Goal: Transaction & Acquisition: Obtain resource

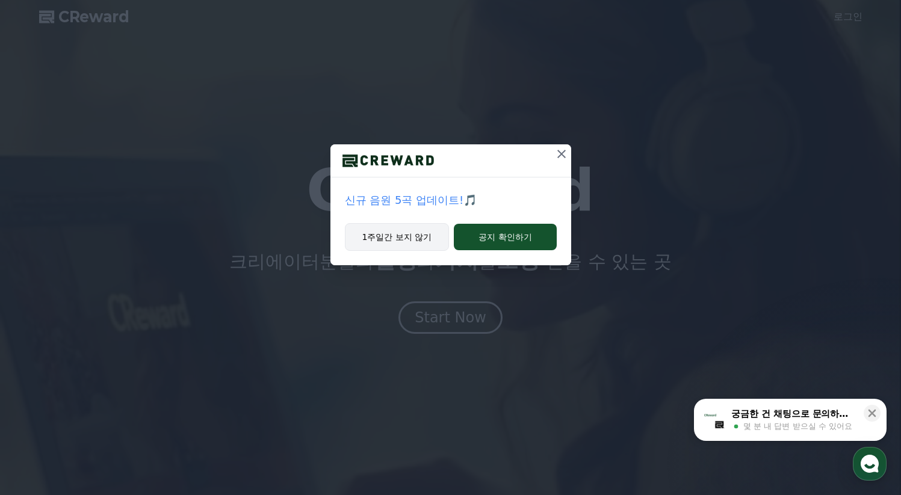
click at [410, 241] on button "1주일간 보지 않기" at bounding box center [397, 237] width 105 height 28
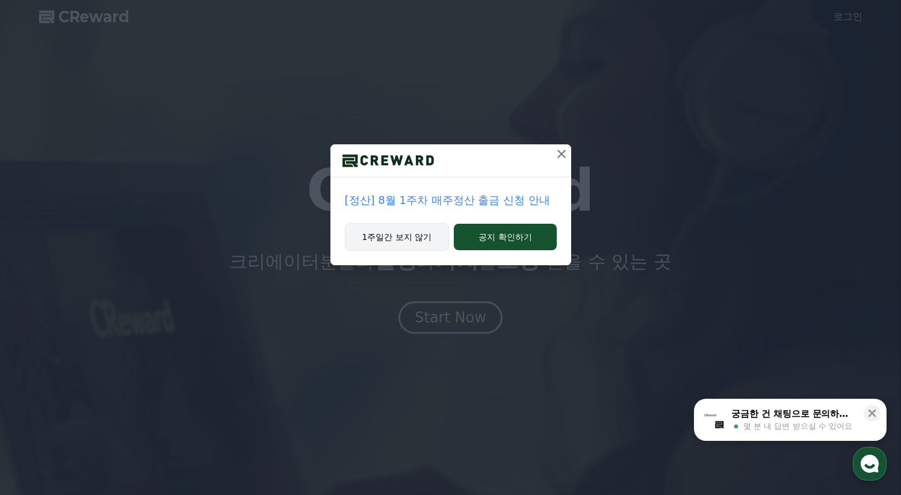
click at [407, 250] on button "1주일간 보지 않기" at bounding box center [397, 237] width 105 height 28
click at [408, 247] on button "1주일간 보지 않기" at bounding box center [397, 237] width 105 height 28
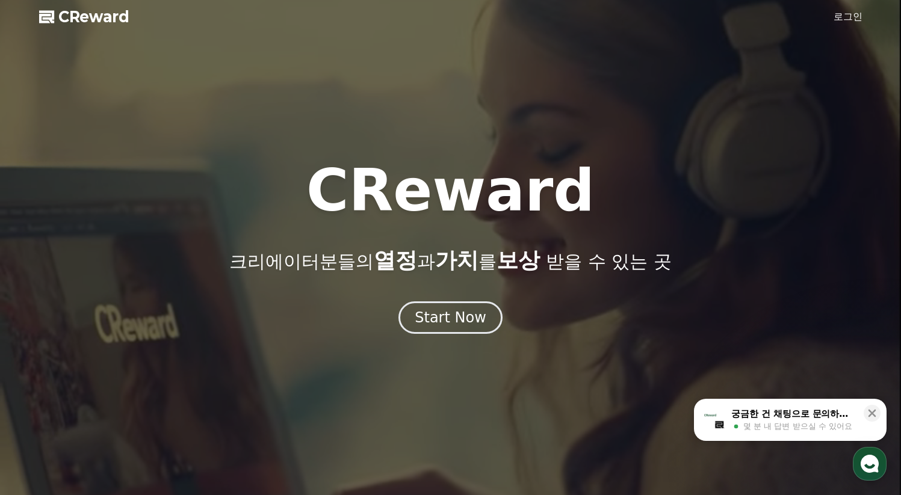
click at [849, 14] on link "로그인" at bounding box center [847, 17] width 29 height 14
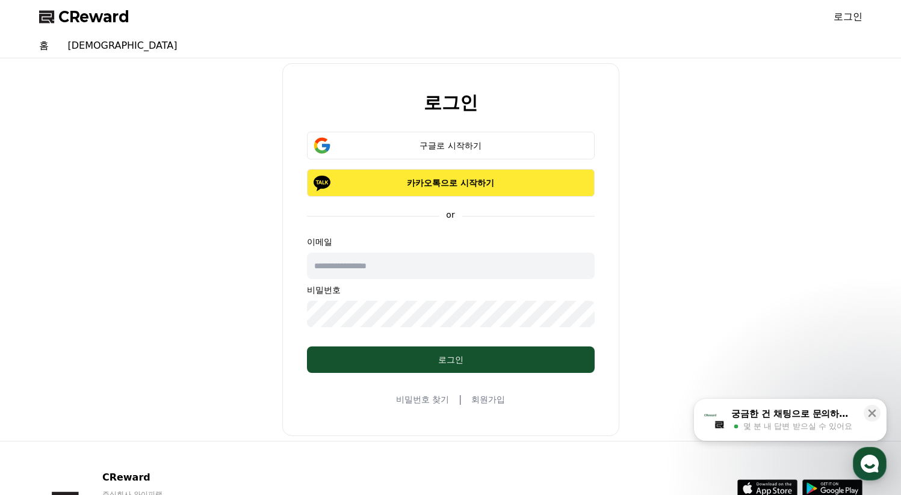
click at [504, 178] on p "카카오톡으로 시작하기" at bounding box center [450, 183] width 253 height 12
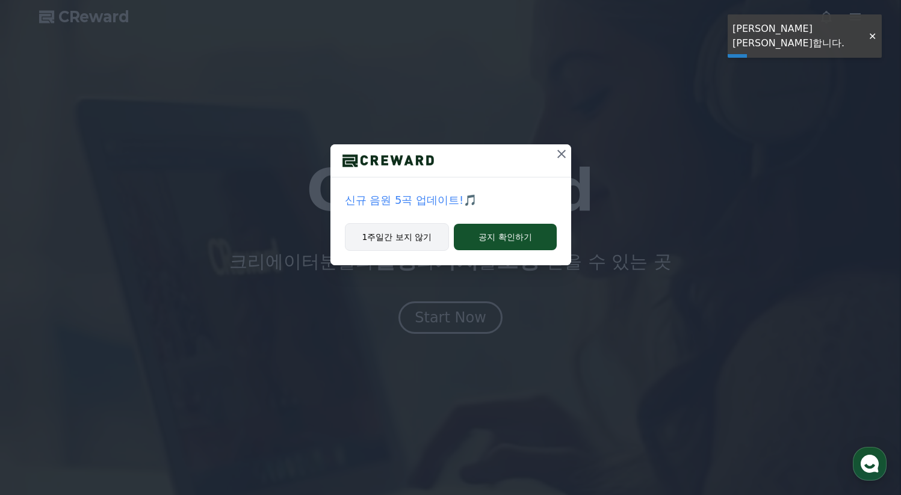
click at [415, 243] on button "1주일간 보지 않기" at bounding box center [397, 237] width 105 height 28
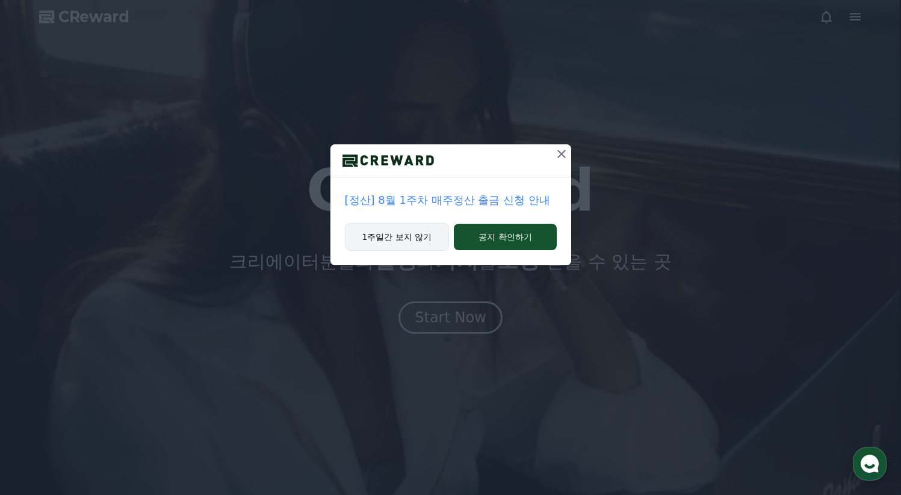
click at [415, 241] on button "1주일간 보지 않기" at bounding box center [397, 237] width 105 height 28
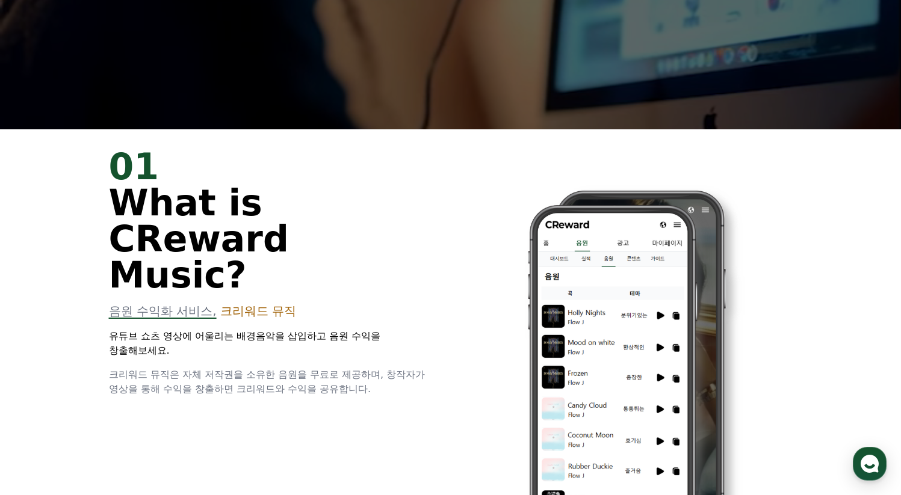
scroll to position [451, 0]
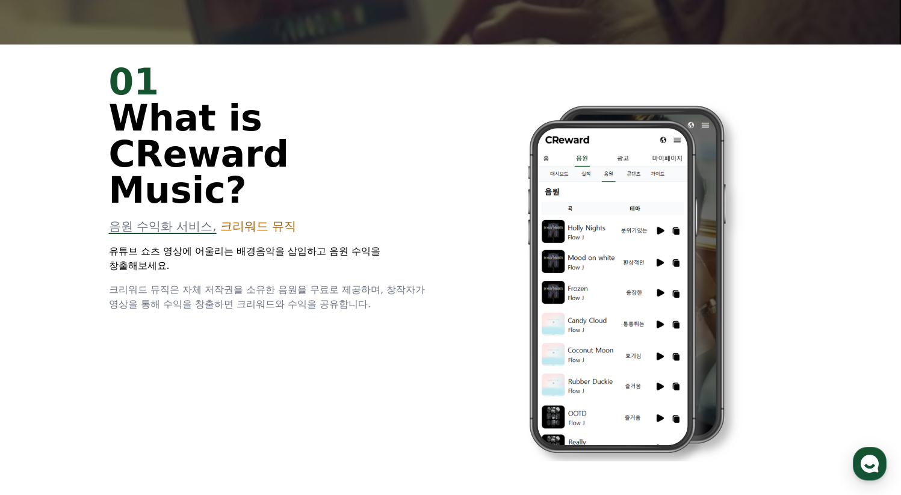
drag, startPoint x: 111, startPoint y: 217, endPoint x: 289, endPoint y: 244, distance: 179.5
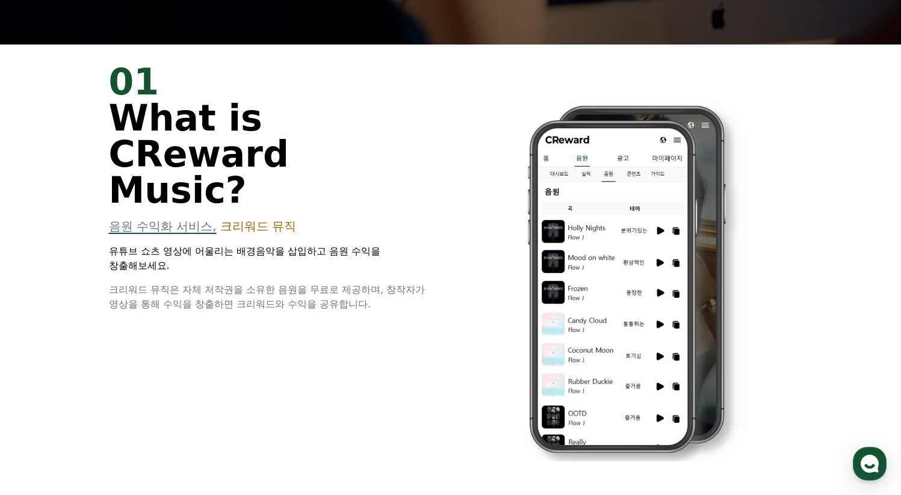
click at [289, 244] on div "01 What is CReward Music? 음원 수익화 서비스, 크리워드 뮤직 유튜브 쇼츠 영상에 어울리는 배경음악을 삽입하고 음원 수익을…" at bounding box center [272, 188] width 327 height 248
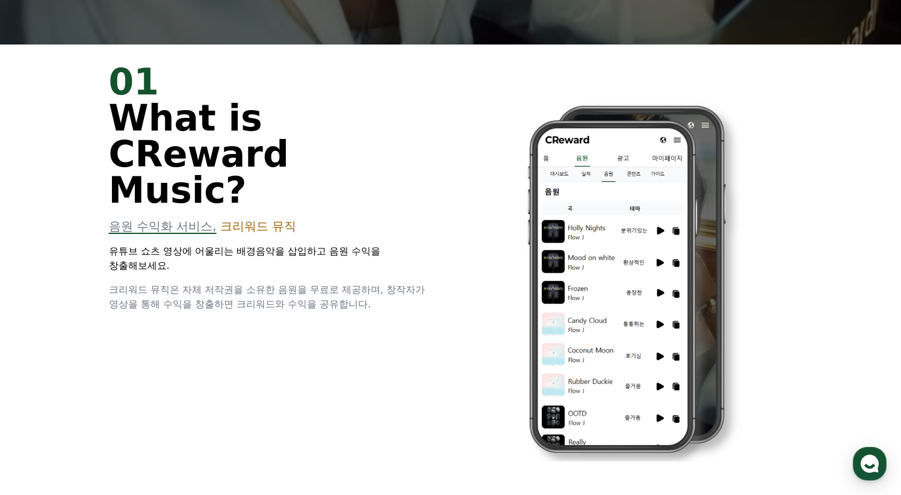
click at [304, 261] on div "01 What is CReward Music? 음원 수익화 서비스, 크리워드 뮤직 유튜브 쇼츠 영상에 어울리는 배경음악을 삽입하고 음원 수익을…" at bounding box center [451, 271] width 722 height 453
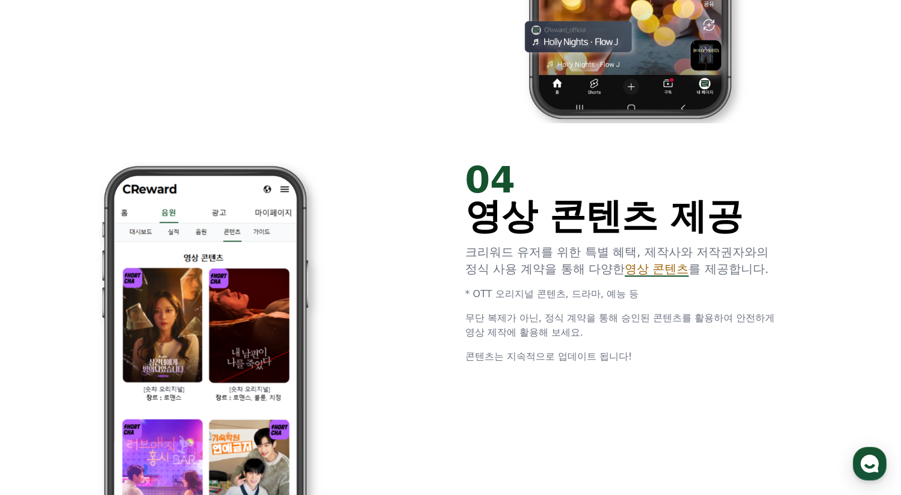
scroll to position [2205, 0]
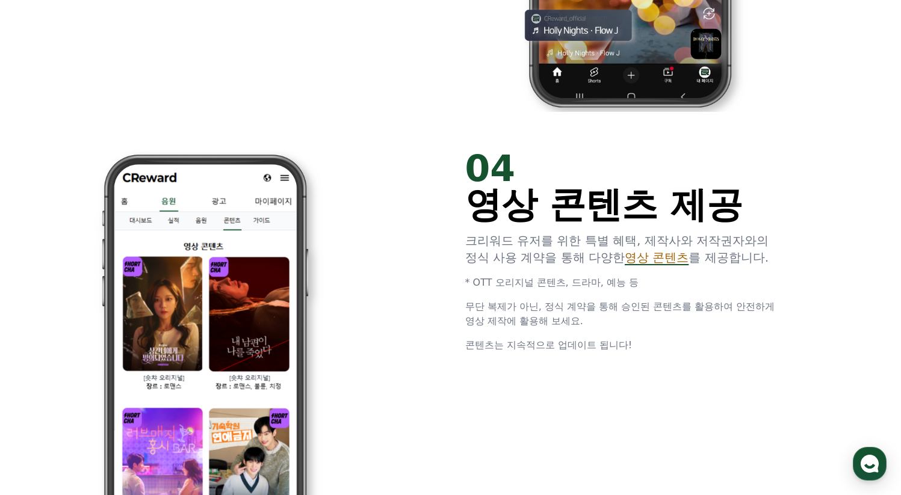
drag, startPoint x: 473, startPoint y: 244, endPoint x: 706, endPoint y: 308, distance: 241.3
click at [706, 308] on div "04 영상 콘텐츠 제공 크리워드 유저를 위한 특별 혜택, 제작사와 저작권자와의 정식 사용 계약을 통해 다양한 영상 콘텐츠 를 제공합니다. * …" at bounding box center [628, 251] width 327 height 202
click at [705, 309] on span "무단 복제가 아닌, 정식 계약을 통해 승인된 콘텐츠를 활용하여 안전하게 영상 제작에 활용해 보세요." at bounding box center [620, 314] width 310 height 26
drag, startPoint x: 672, startPoint y: 326, endPoint x: 478, endPoint y: 248, distance: 208.7
click at [478, 248] on div "04 영상 콘텐츠 제공 크리워드 유저를 위한 특별 혜택, 제작사와 저작권자와의 정식 사용 계약을 통해 다양한 영상 콘텐츠 를 제공합니다. * …" at bounding box center [628, 251] width 327 height 202
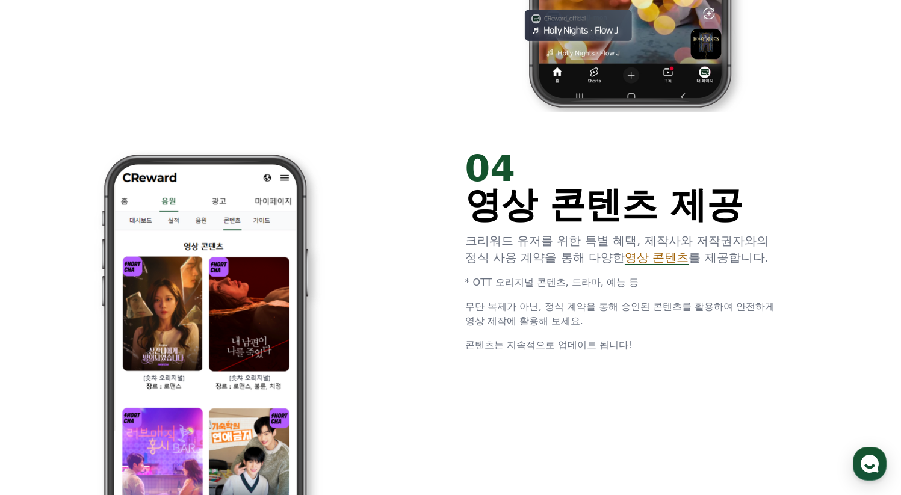
click at [518, 303] on span "무단 복제가 아닌, 정식 계약을 통해 승인된 콘텐츠를 활용하여 안전하게 영상 제작에 활용해 보세요." at bounding box center [620, 314] width 310 height 26
drag, startPoint x: 470, startPoint y: 283, endPoint x: 621, endPoint y: 286, distance: 151.1
click at [621, 285] on p "* OTT 오리지널 콘텐츠, 드라마, 예능 등" at bounding box center [628, 283] width 327 height 14
click at [625, 292] on div "04 영상 콘텐츠 제공 크리워드 유저를 위한 특별 혜택, 제작사와 저작권자와의 정식 사용 계약을 통해 다양한 영상 콘텐츠 를 제공합니다. * …" at bounding box center [628, 251] width 327 height 202
drag, startPoint x: 468, startPoint y: 312, endPoint x: 549, endPoint y: 323, distance: 81.9
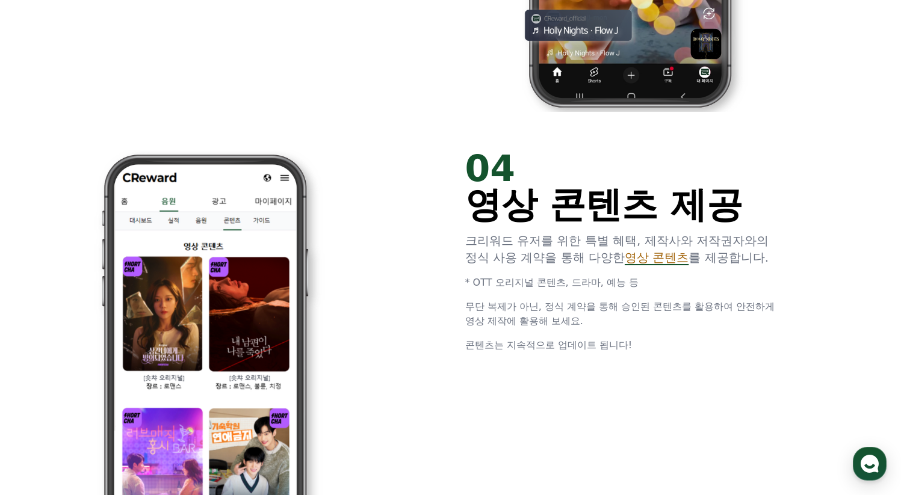
click at [549, 323] on p "무단 복제가 아닌, 정식 계약을 통해 승인된 콘텐츠를 활용하여 안전하게 영상 제작에 활용해 보세요." at bounding box center [628, 314] width 327 height 29
click at [552, 325] on p "무단 복제가 아닌, 정식 계약을 통해 승인된 콘텐츠를 활용하여 안전하게 영상 제작에 활용해 보세요." at bounding box center [628, 314] width 327 height 29
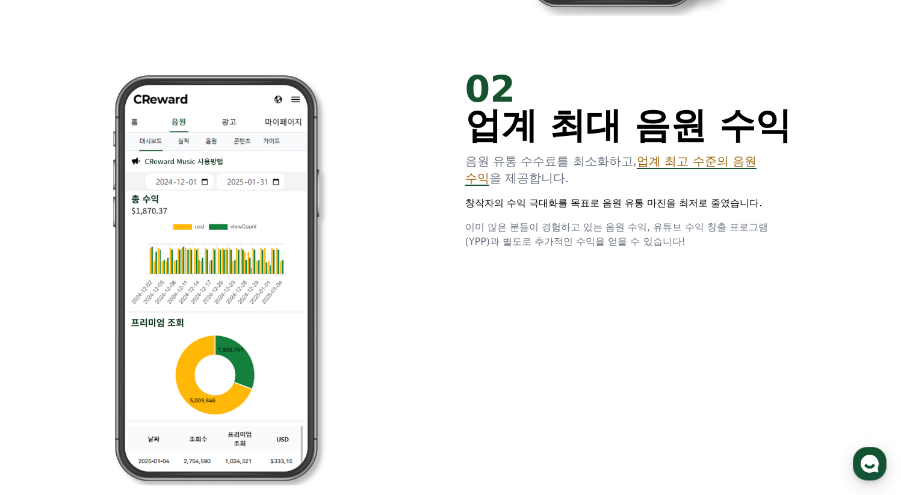
scroll to position [0, 0]
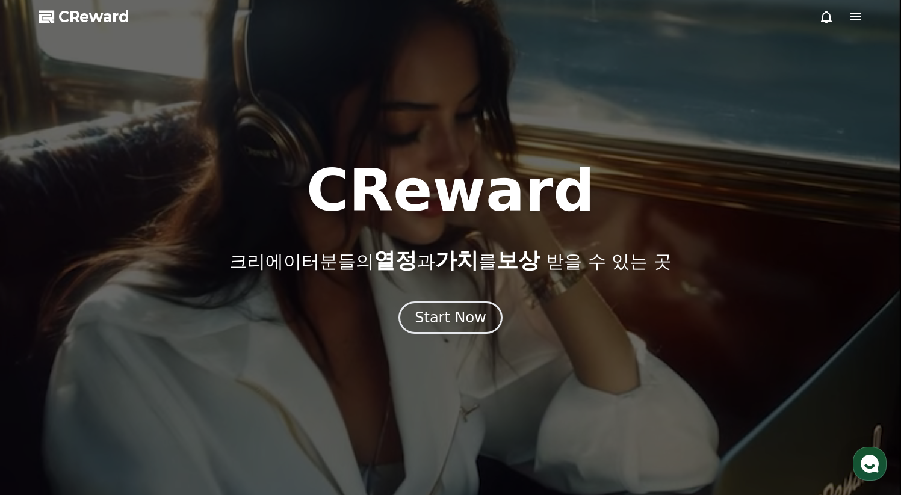
click at [846, 23] on div at bounding box center [840, 17] width 43 height 14
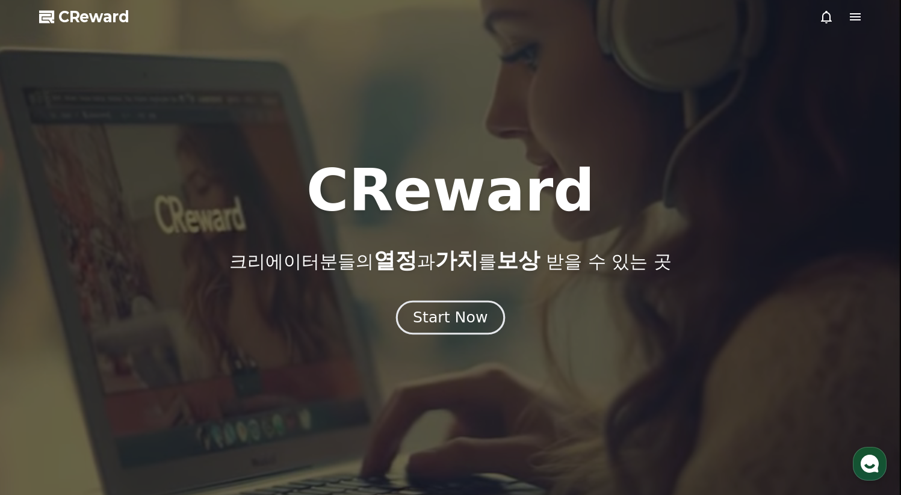
click at [450, 318] on div "Start Now" at bounding box center [450, 318] width 75 height 20
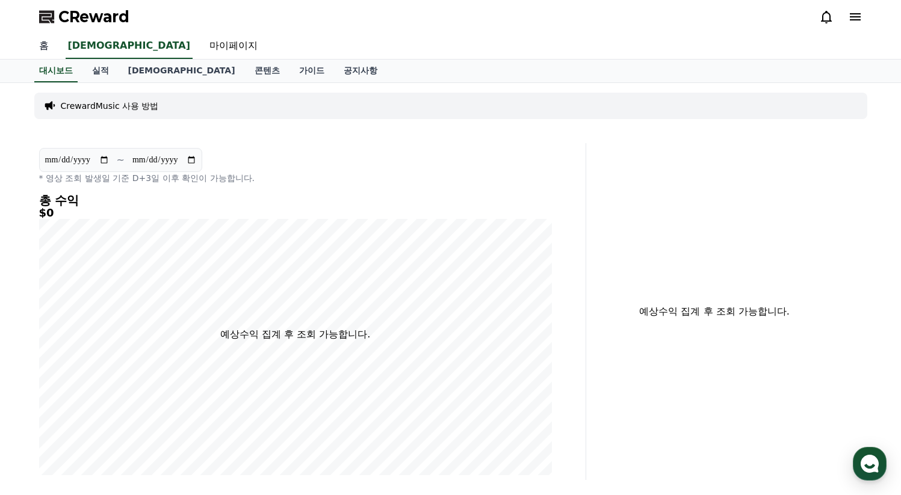
click at [56, 52] on link "홈" at bounding box center [43, 46] width 29 height 25
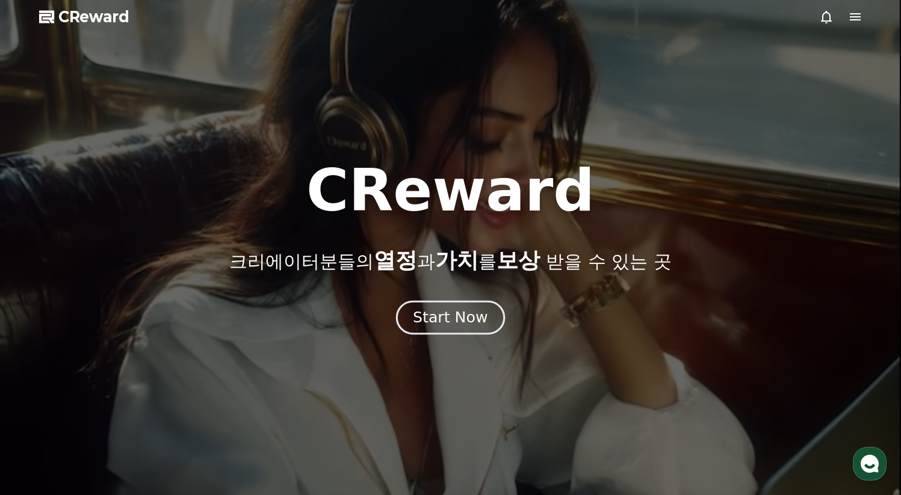
click at [445, 323] on div "Start Now" at bounding box center [450, 318] width 75 height 20
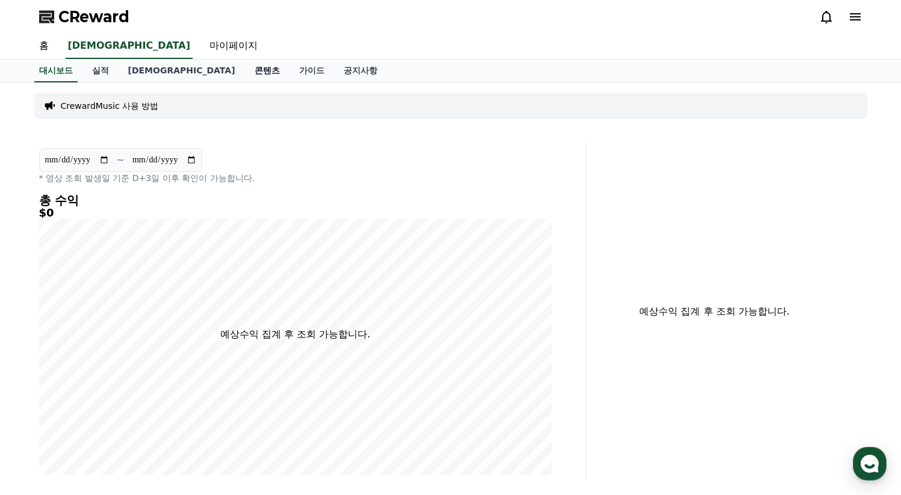
click at [245, 76] on link "콘텐츠" at bounding box center [267, 71] width 45 height 23
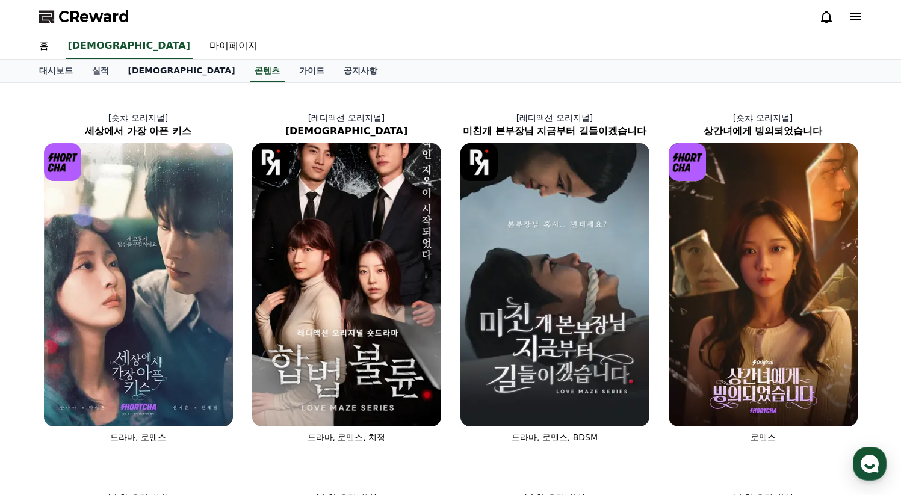
click at [128, 72] on link "[DEMOGRAPHIC_DATA]" at bounding box center [182, 71] width 126 height 23
